Goal: Task Accomplishment & Management: Manage account settings

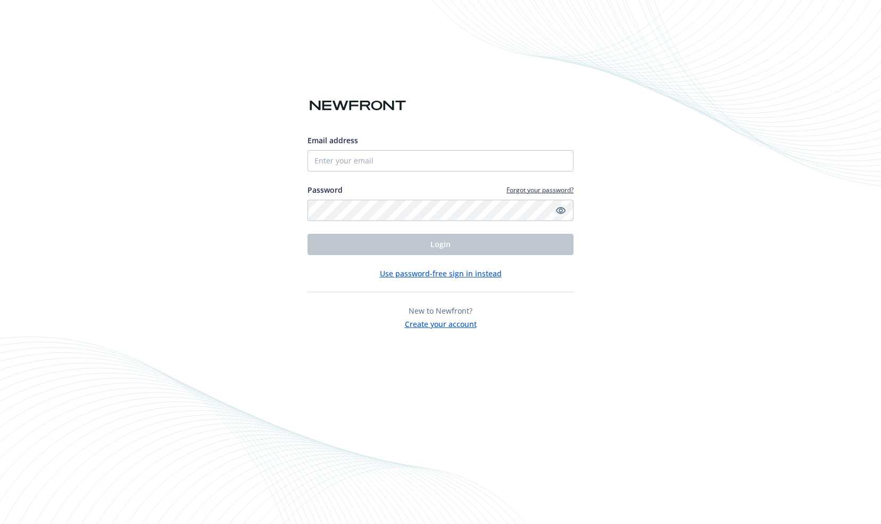
click at [559, 207] on icon "Show password" at bounding box center [561, 210] width 10 height 10
click at [394, 157] on input "Email address" at bounding box center [441, 160] width 266 height 21
type input "[EMAIL_ADDRESS][DOMAIN_NAME]"
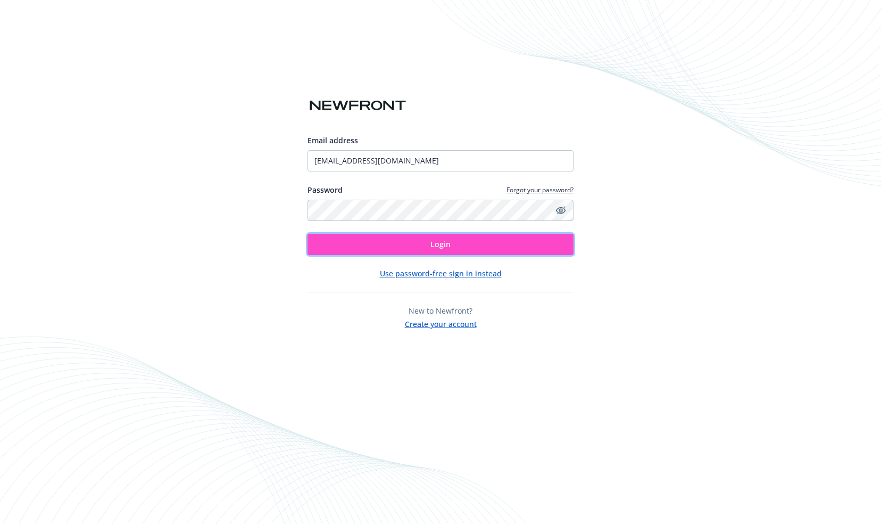
click at [405, 243] on button "Login" at bounding box center [441, 244] width 266 height 21
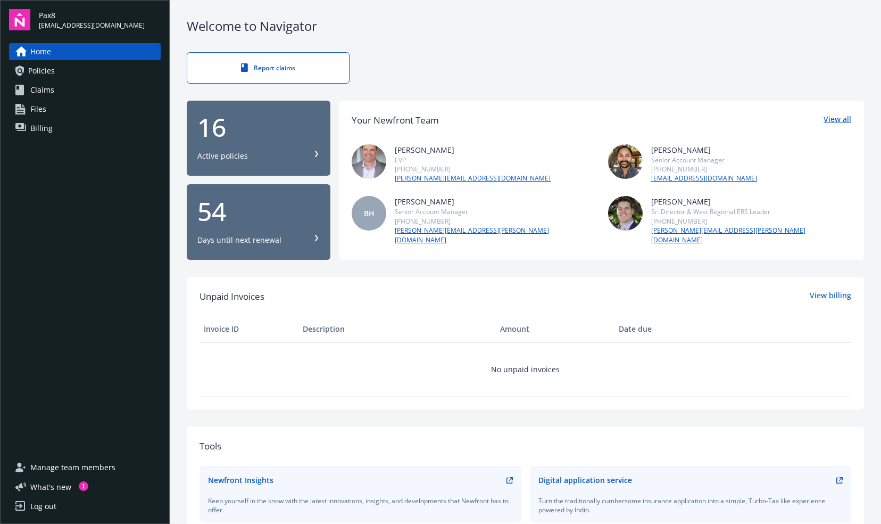
click at [826, 116] on link "View all" at bounding box center [838, 120] width 28 height 14
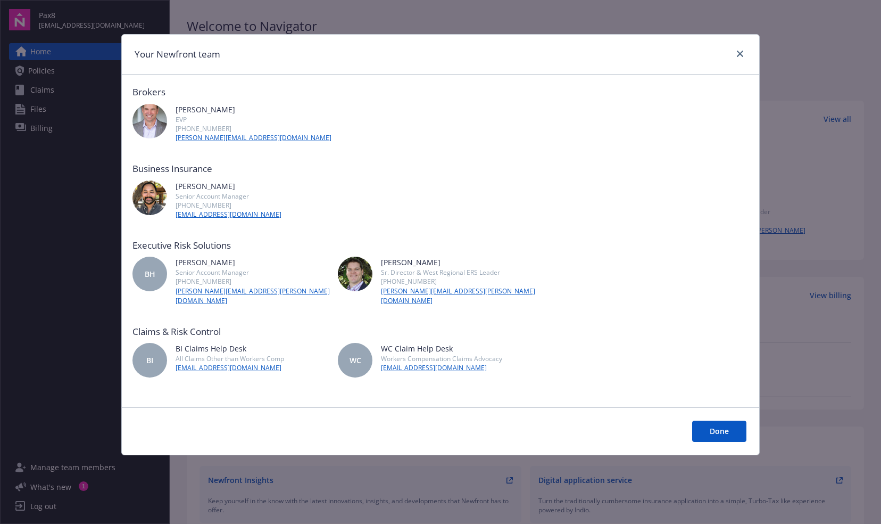
click at [722, 420] on button "Done" at bounding box center [719, 430] width 54 height 21
